Goal: Transaction & Acquisition: Purchase product/service

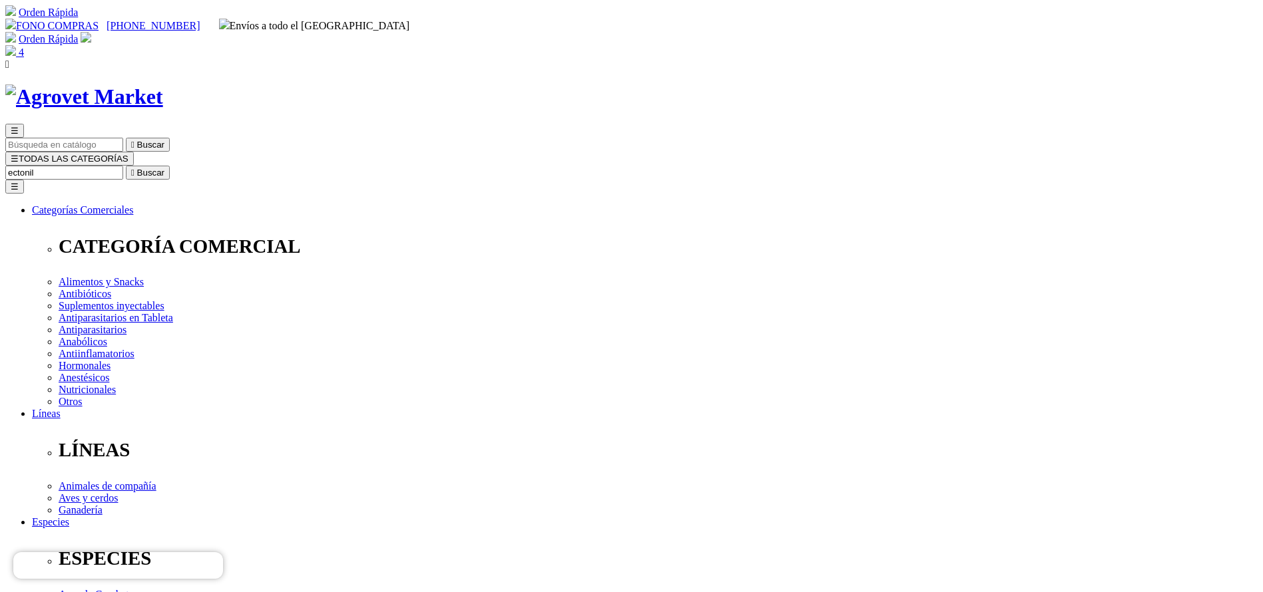
type input "ectonil"
click at [126, 166] on button " Buscar" at bounding box center [148, 173] width 44 height 14
drag, startPoint x: 759, startPoint y: 421, endPoint x: 749, endPoint y: 417, distance: 10.1
select select "36"
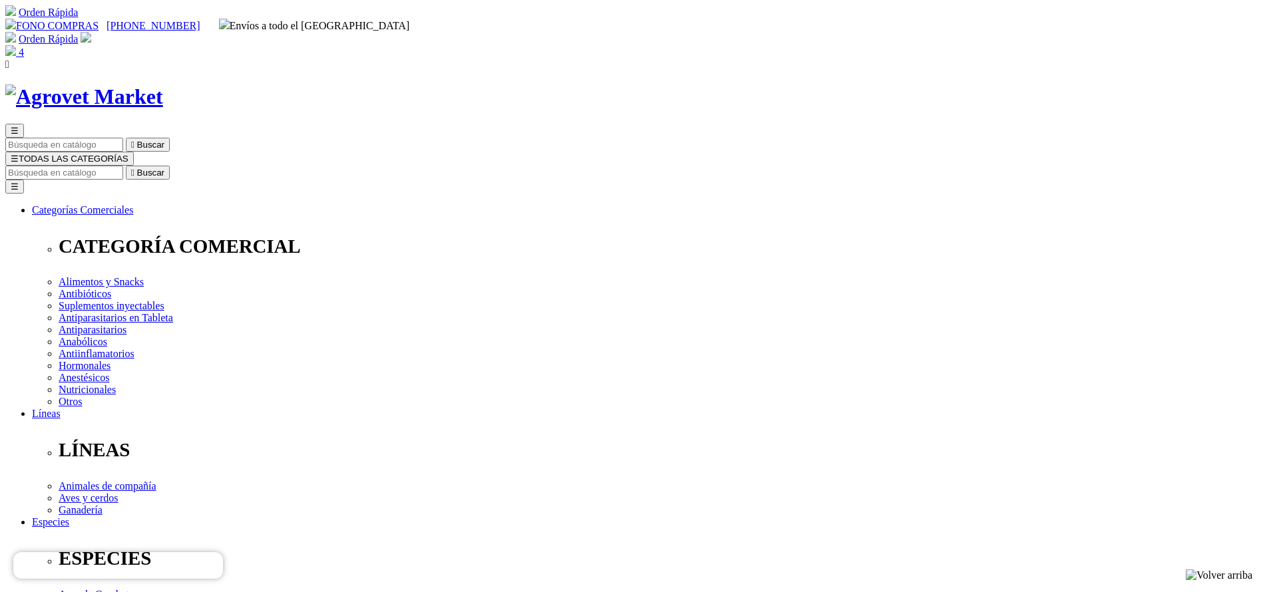
select select "36"
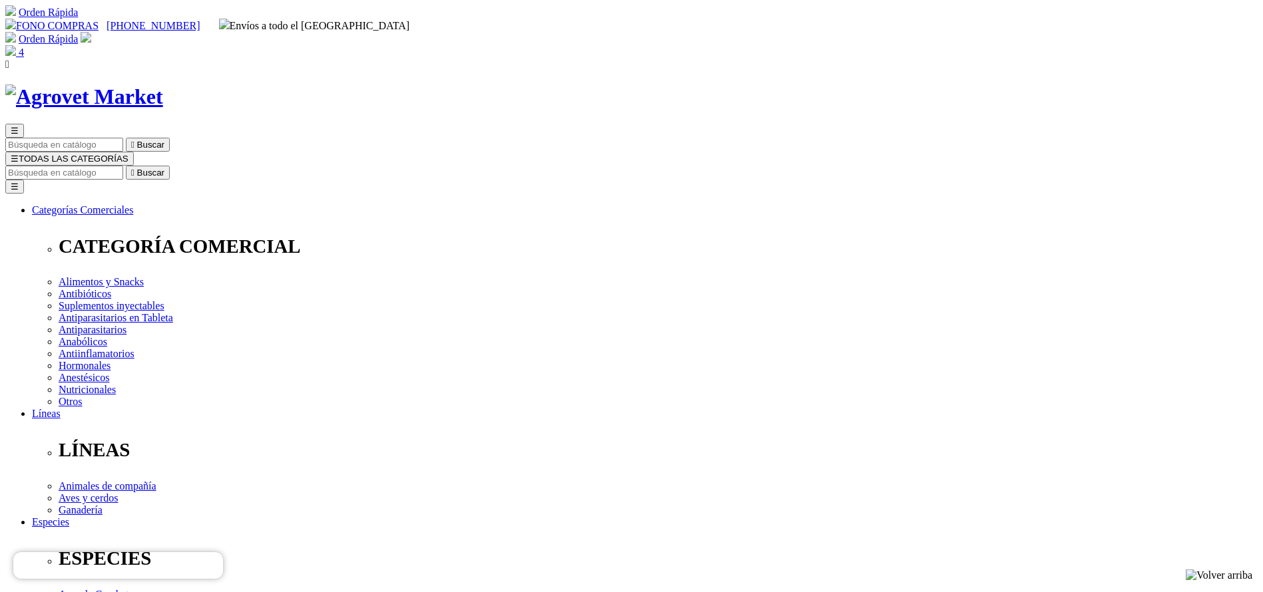
copy div "Ectonil® Pour On"
